Goal: Information Seeking & Learning: Learn about a topic

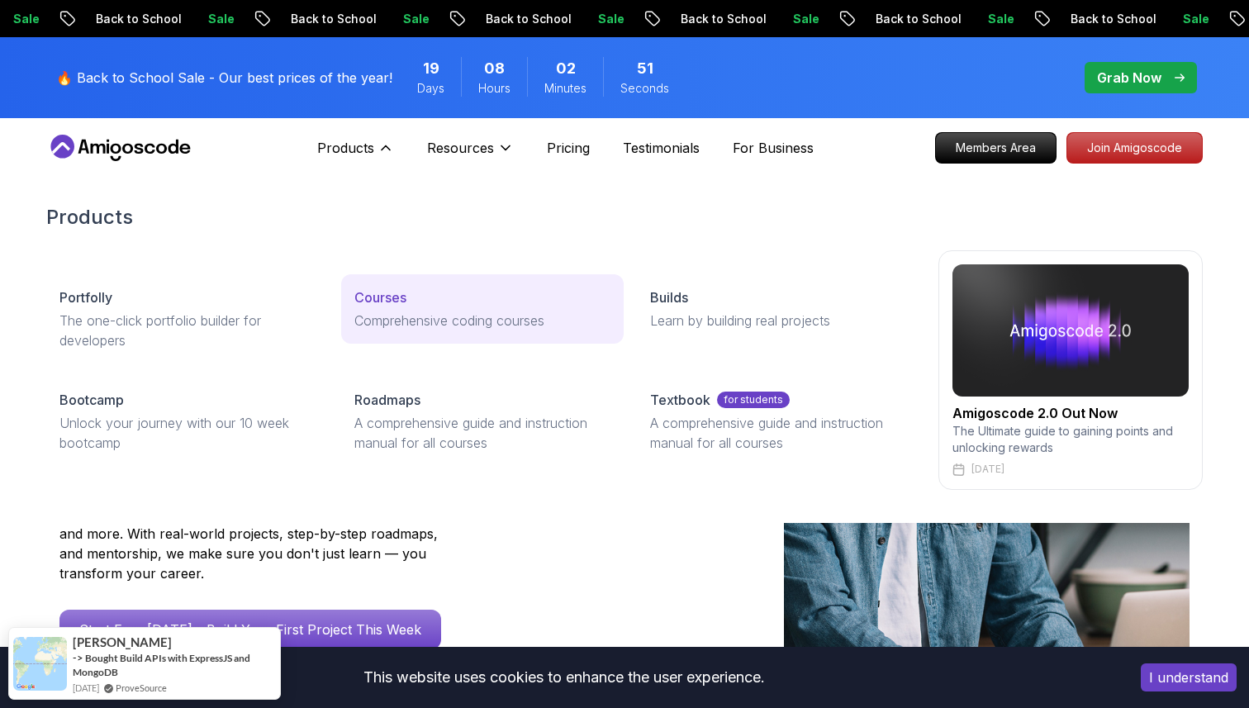
click at [381, 297] on p "Courses" at bounding box center [380, 297] width 52 height 20
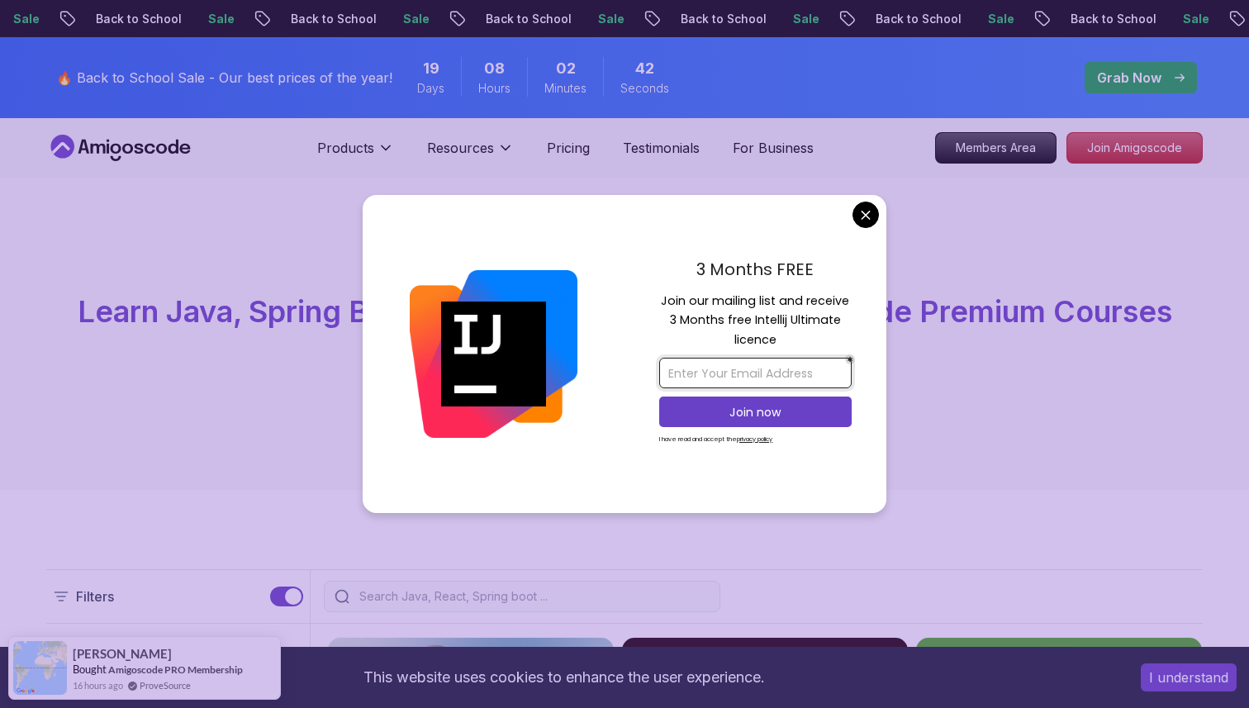
click at [750, 368] on input "email" at bounding box center [755, 373] width 192 height 31
type input "[EMAIL_ADDRESS][DOMAIN_NAME]"
click at [737, 411] on p "Join now" at bounding box center [755, 412] width 156 height 17
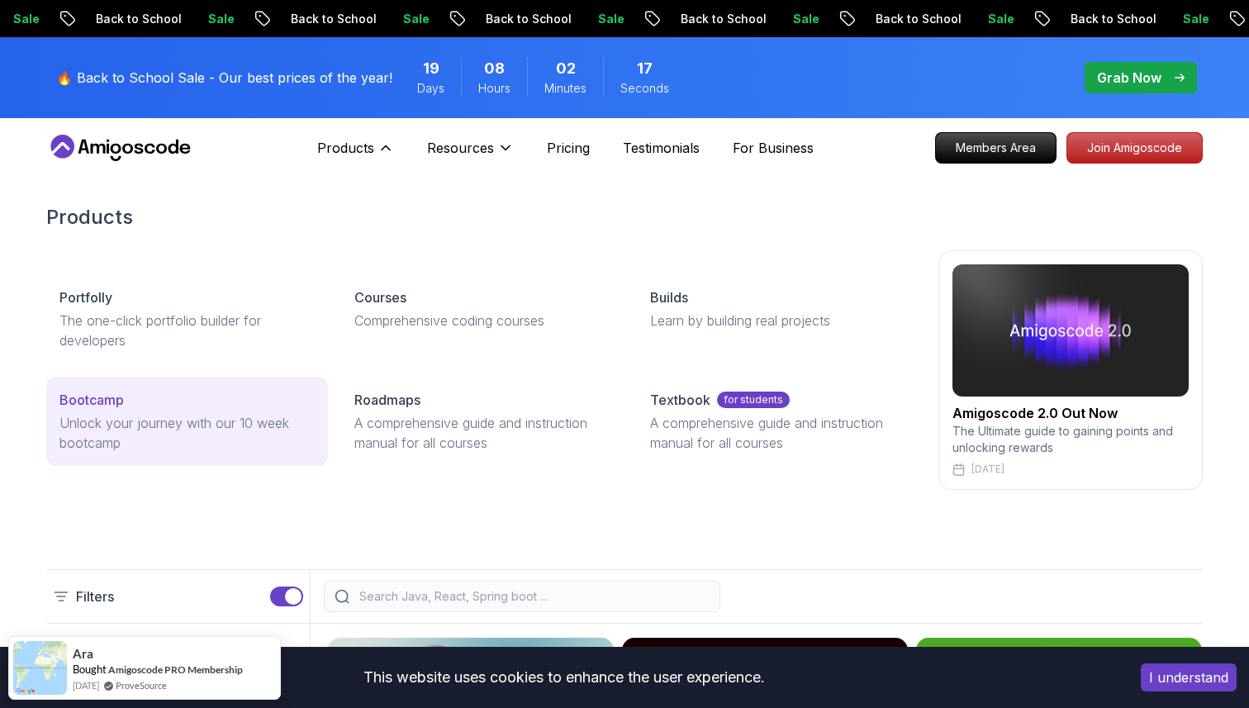
click at [127, 404] on div "Bootcamp" at bounding box center [186, 400] width 255 height 20
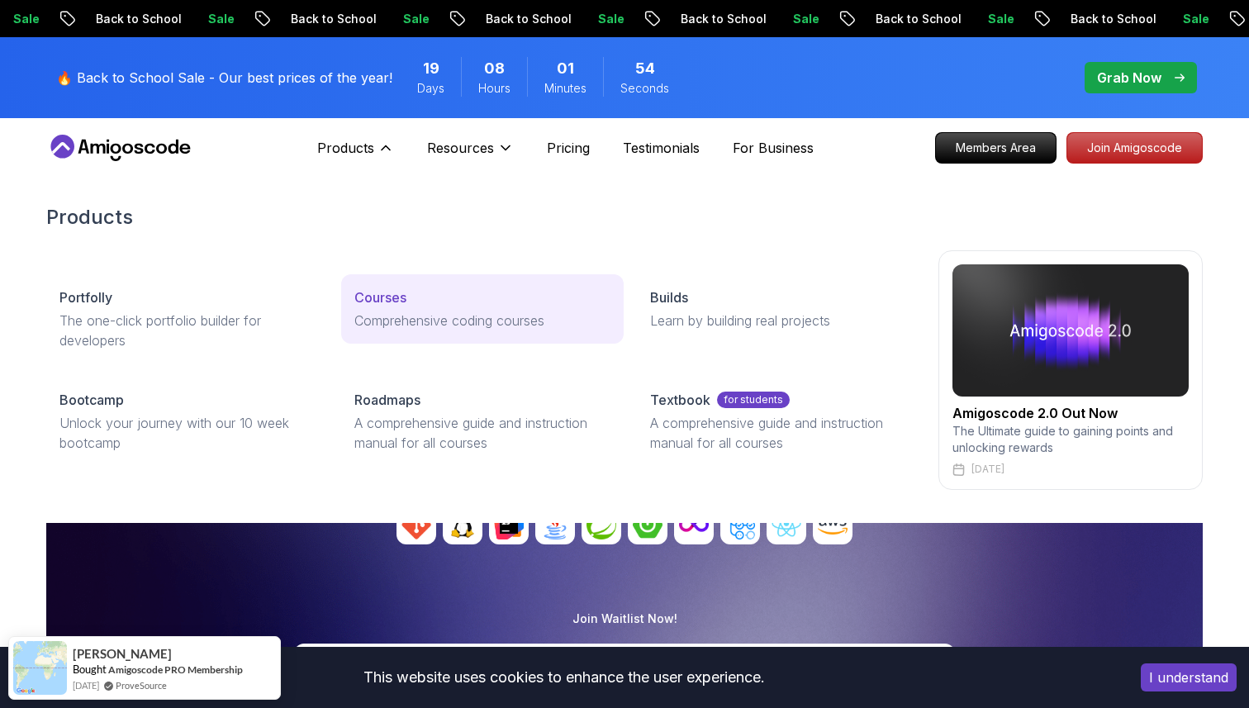
click at [384, 300] on p "Courses" at bounding box center [380, 297] width 52 height 20
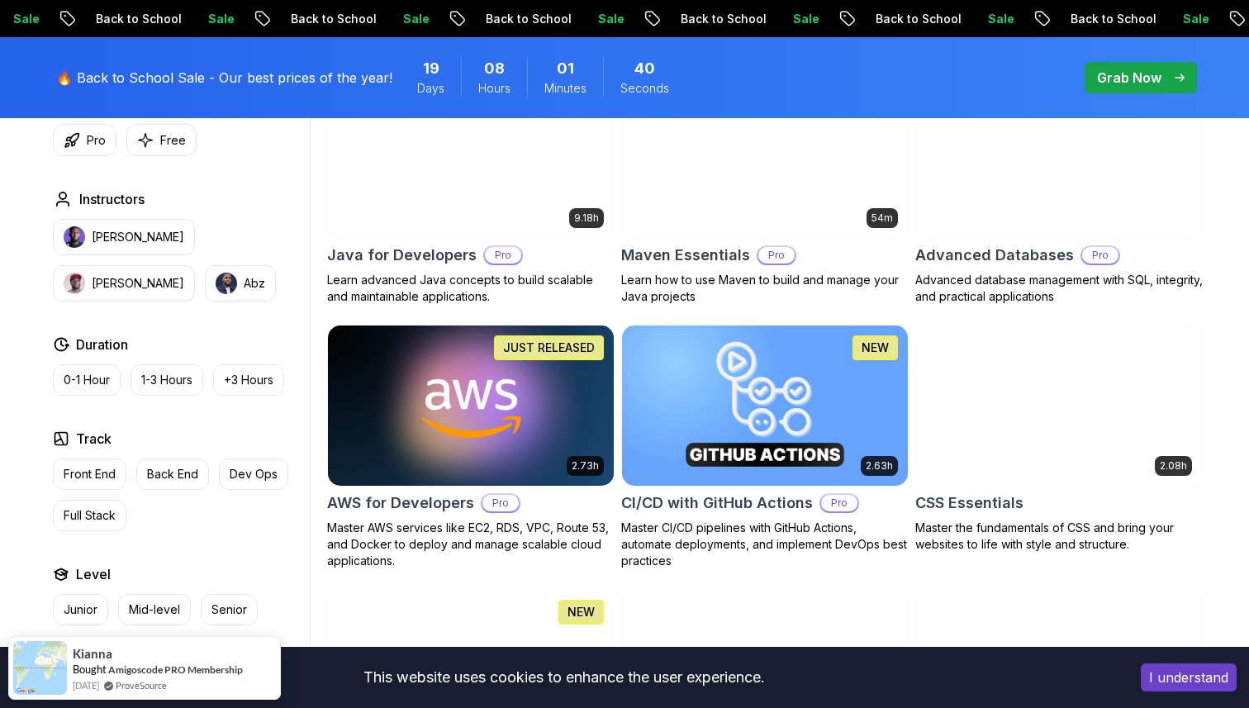
scroll to position [1076, 0]
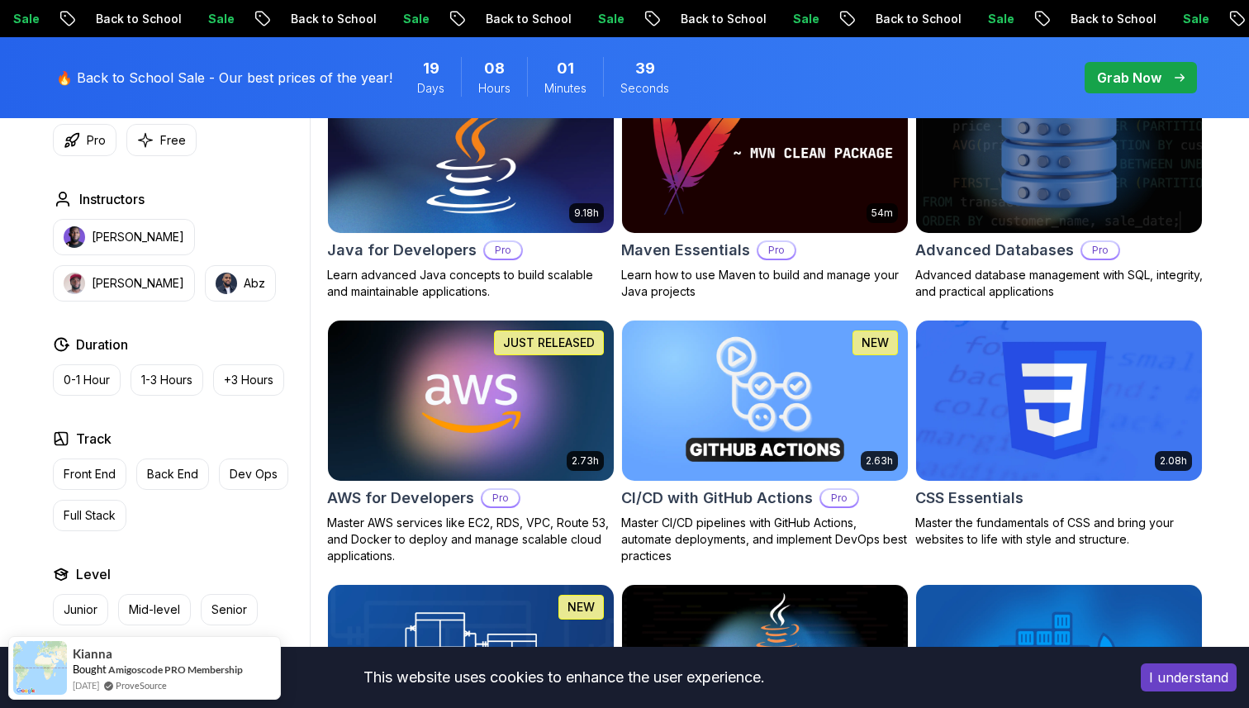
click at [450, 176] on img at bounding box center [471, 153] width 300 height 168
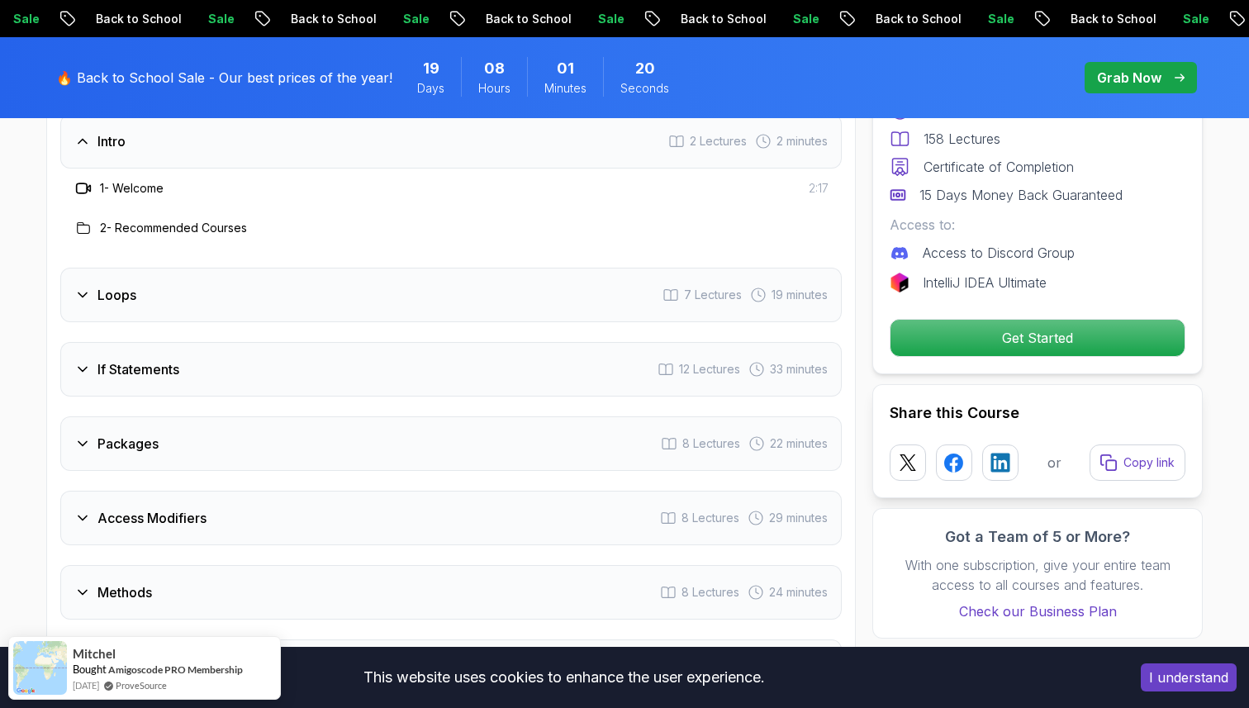
scroll to position [2261, 0]
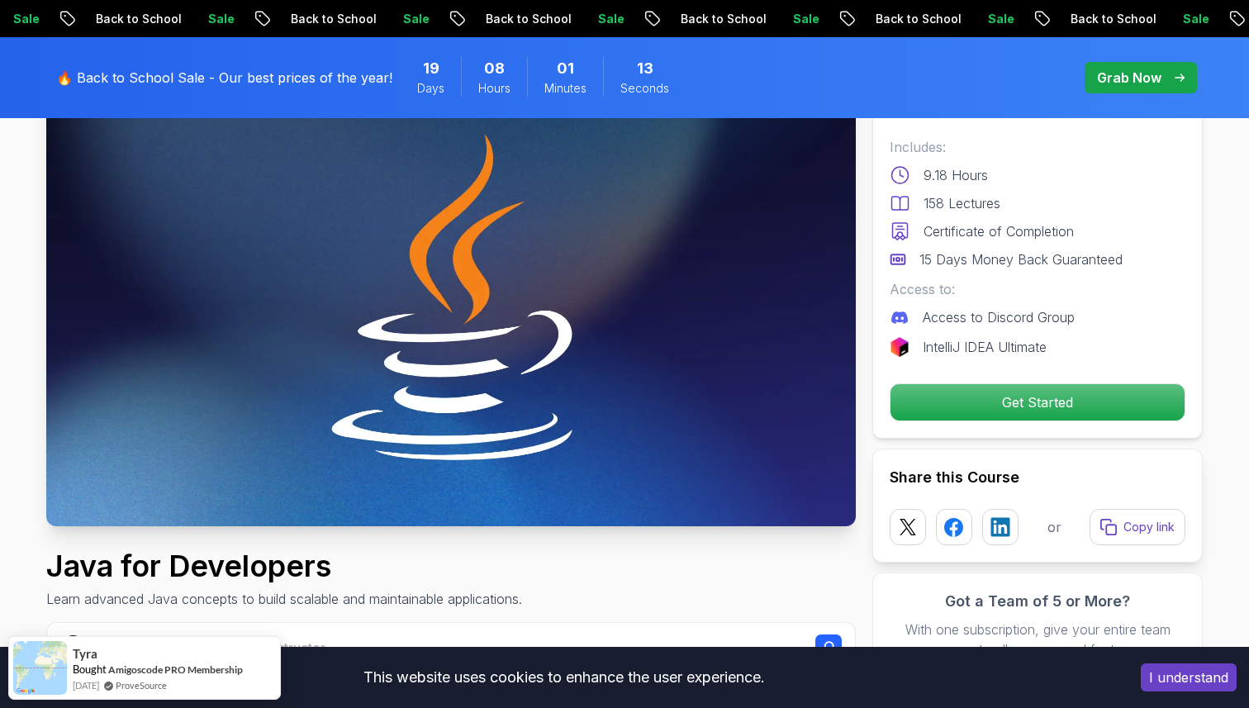
scroll to position [0, 0]
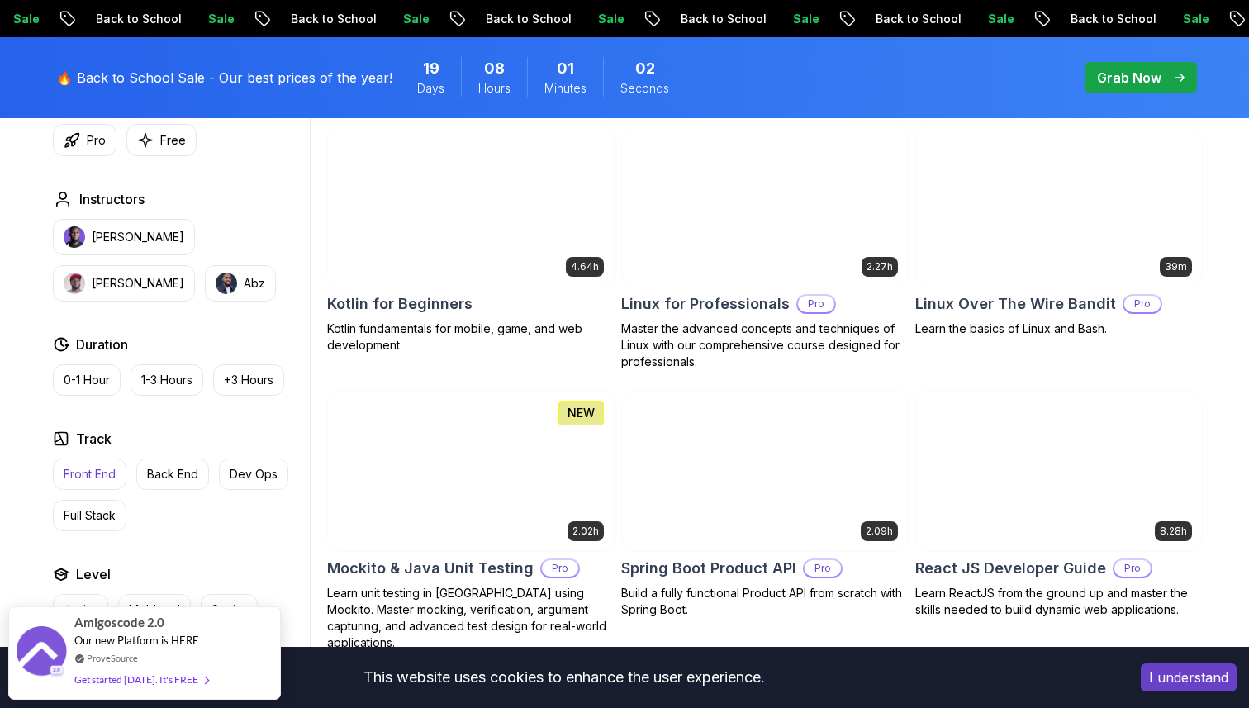
scroll to position [3384, 0]
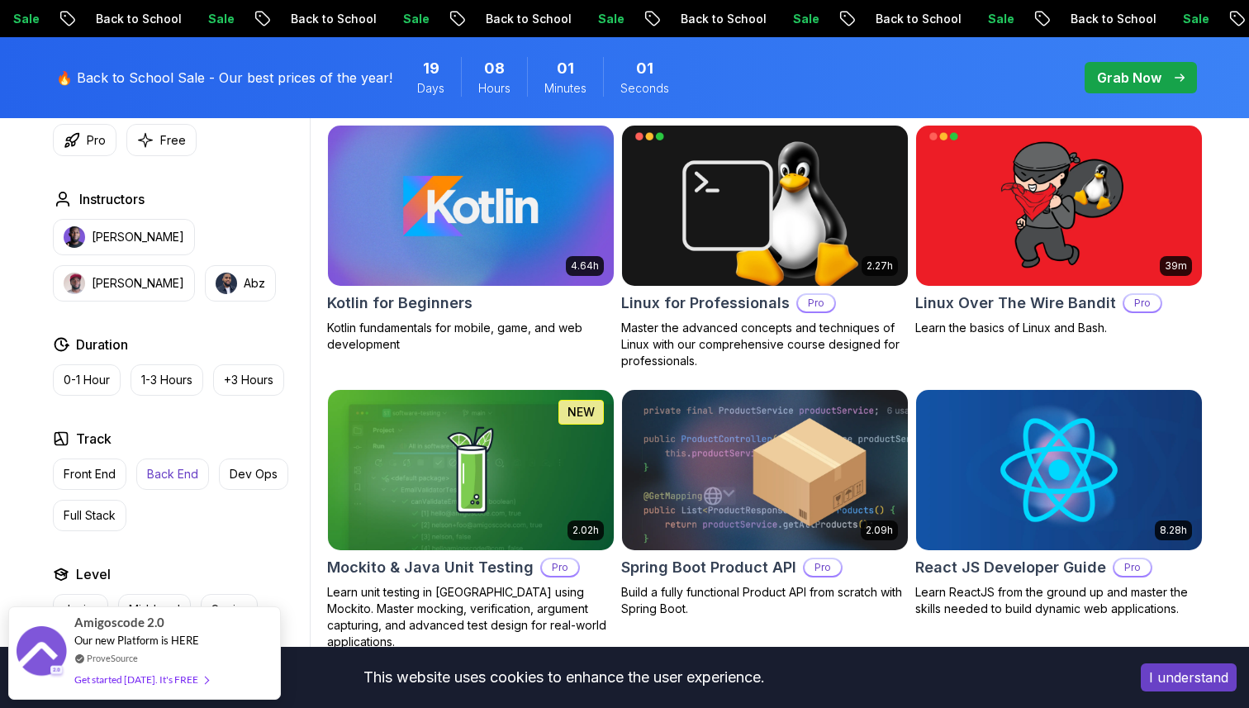
click at [160, 477] on p "Back End" at bounding box center [172, 474] width 51 height 17
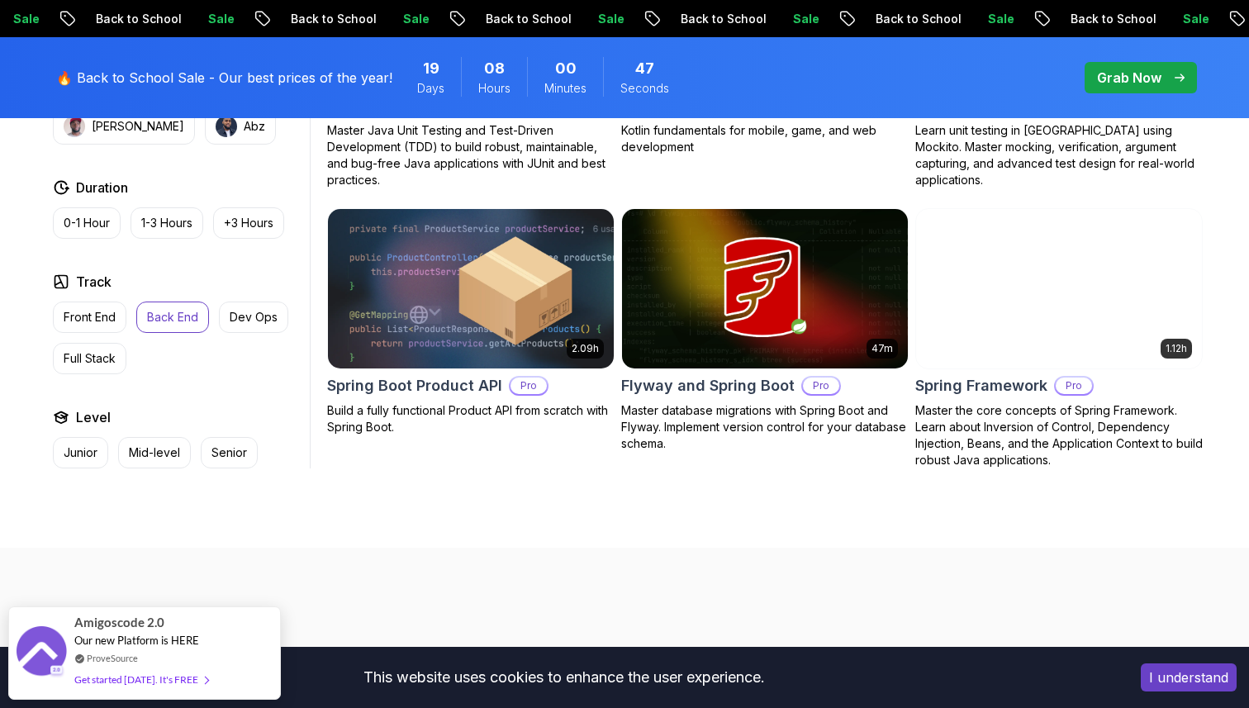
scroll to position [2018, 0]
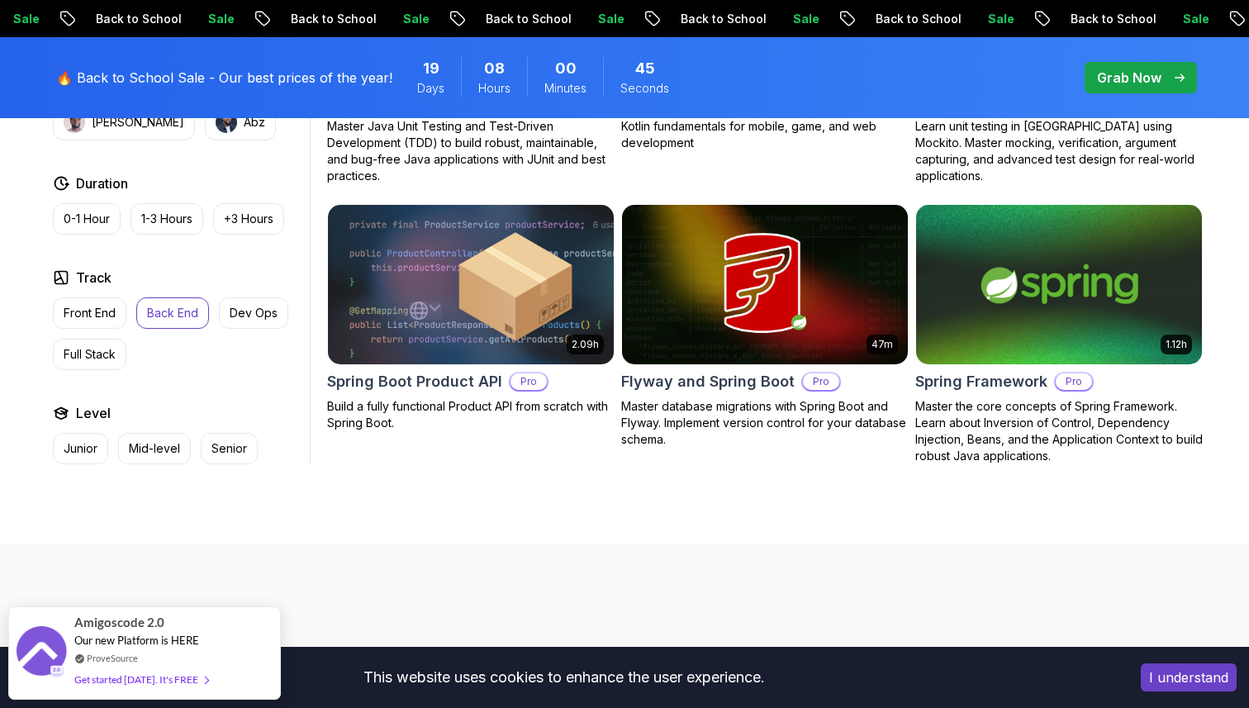
click at [1067, 325] on img at bounding box center [1059, 285] width 300 height 168
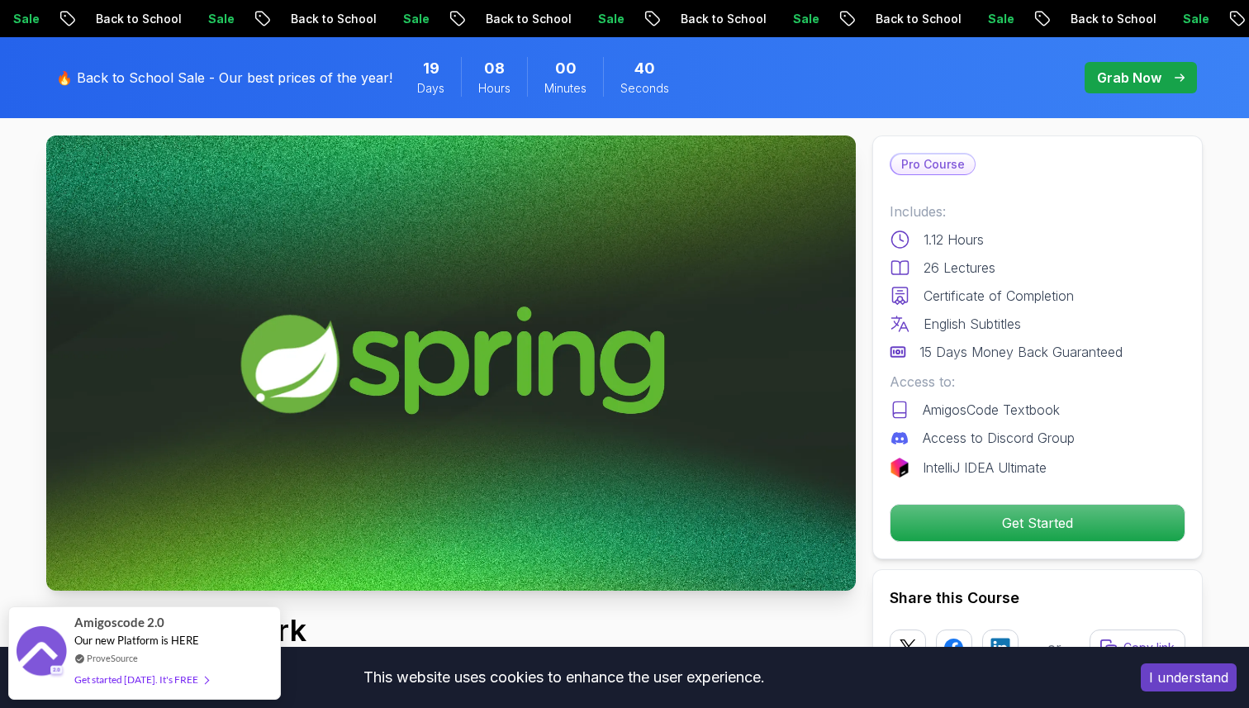
scroll to position [87, 0]
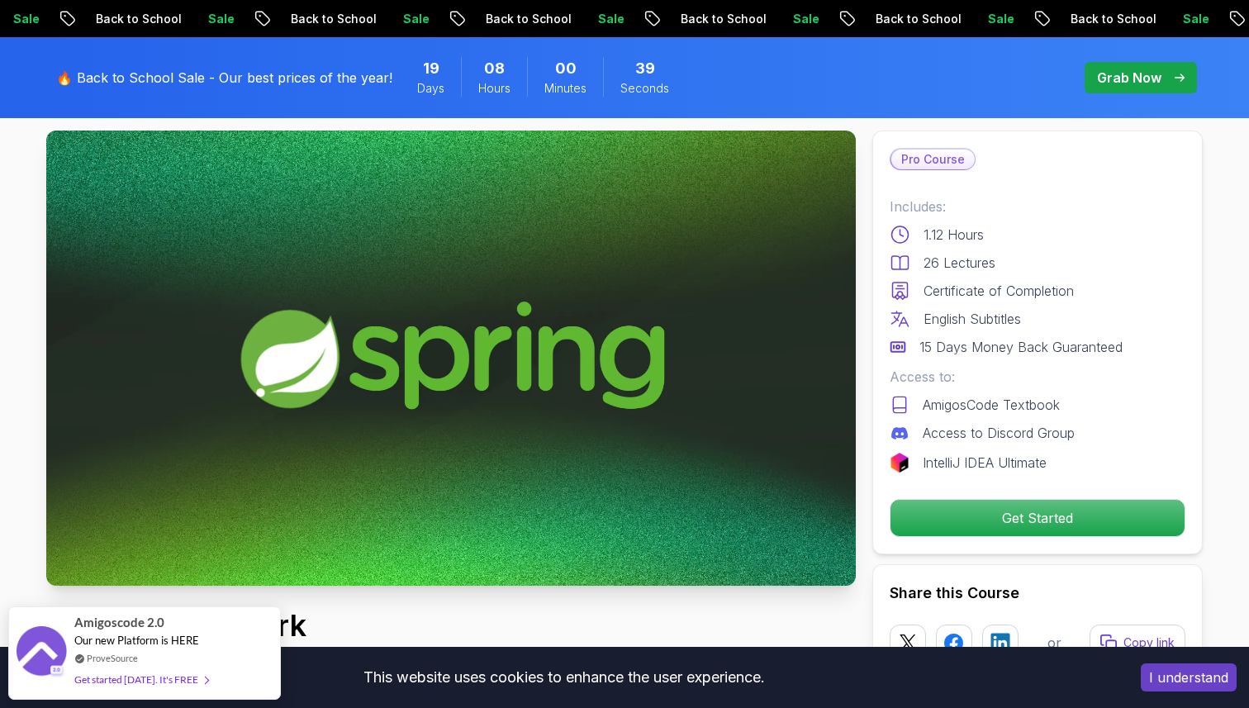
click at [477, 370] on img at bounding box center [451, 358] width 810 height 455
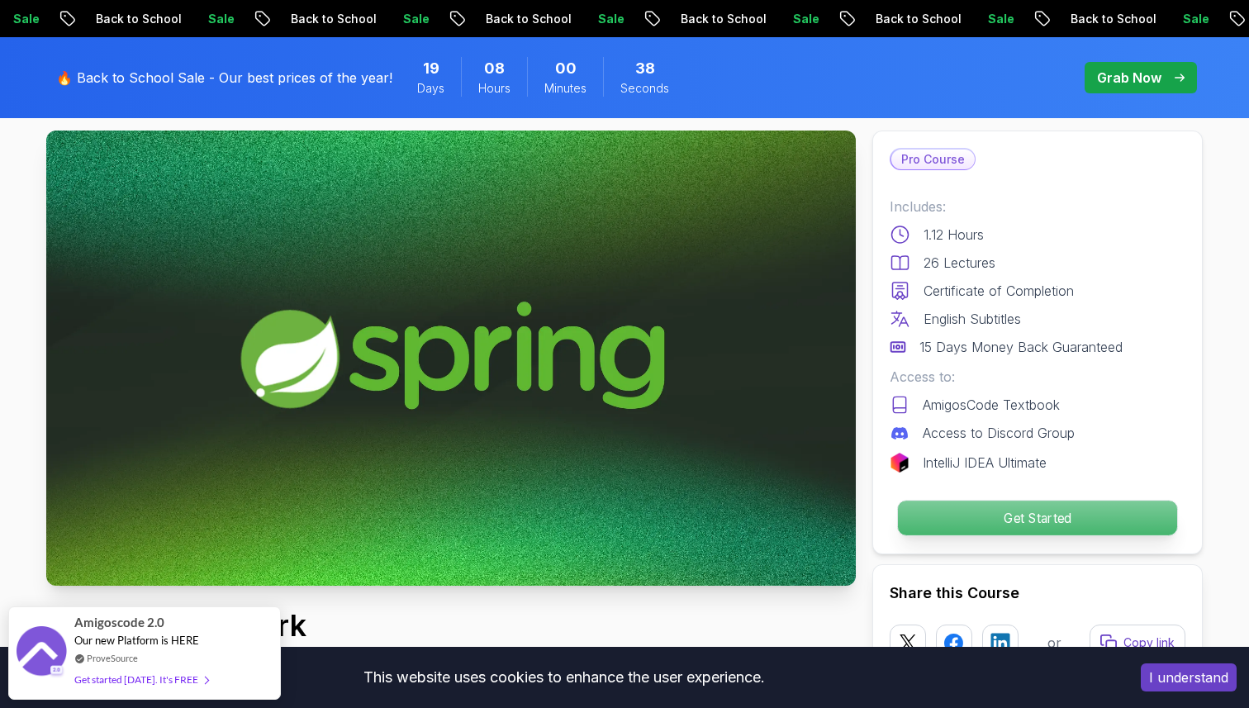
click at [1091, 526] on p "Get Started" at bounding box center [1037, 518] width 279 height 35
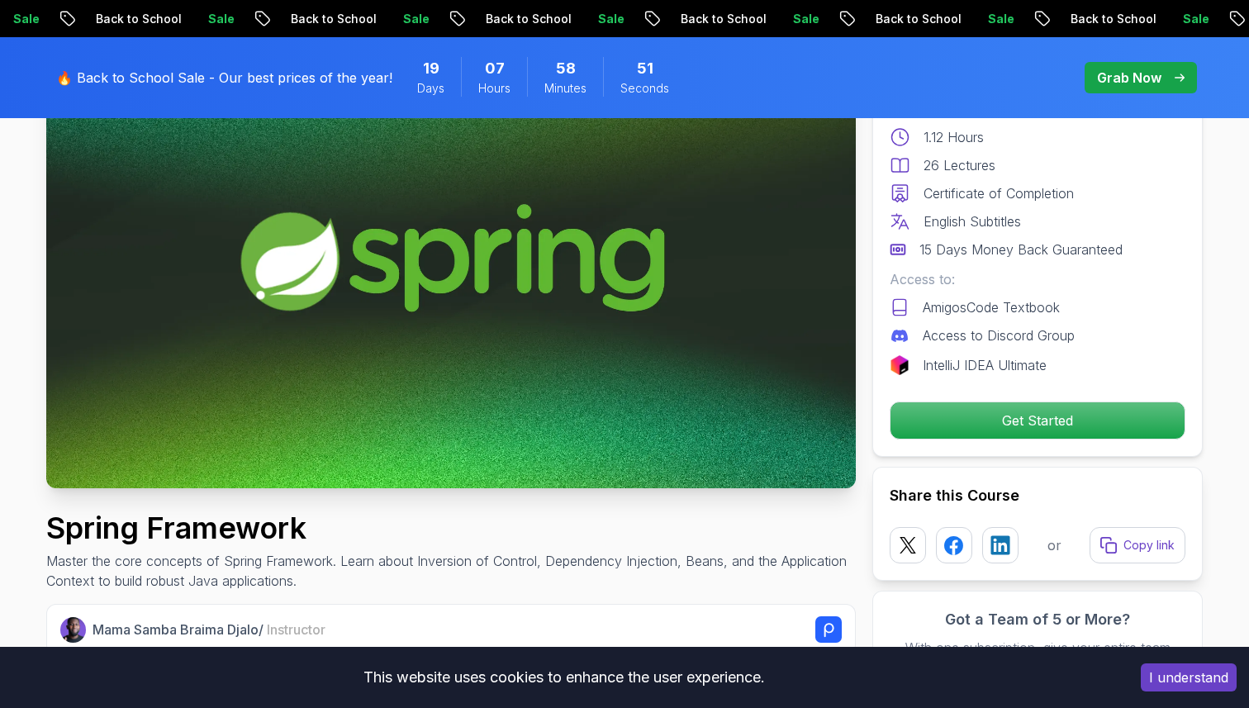
scroll to position [0, 0]
